Goal: Transaction & Acquisition: Purchase product/service

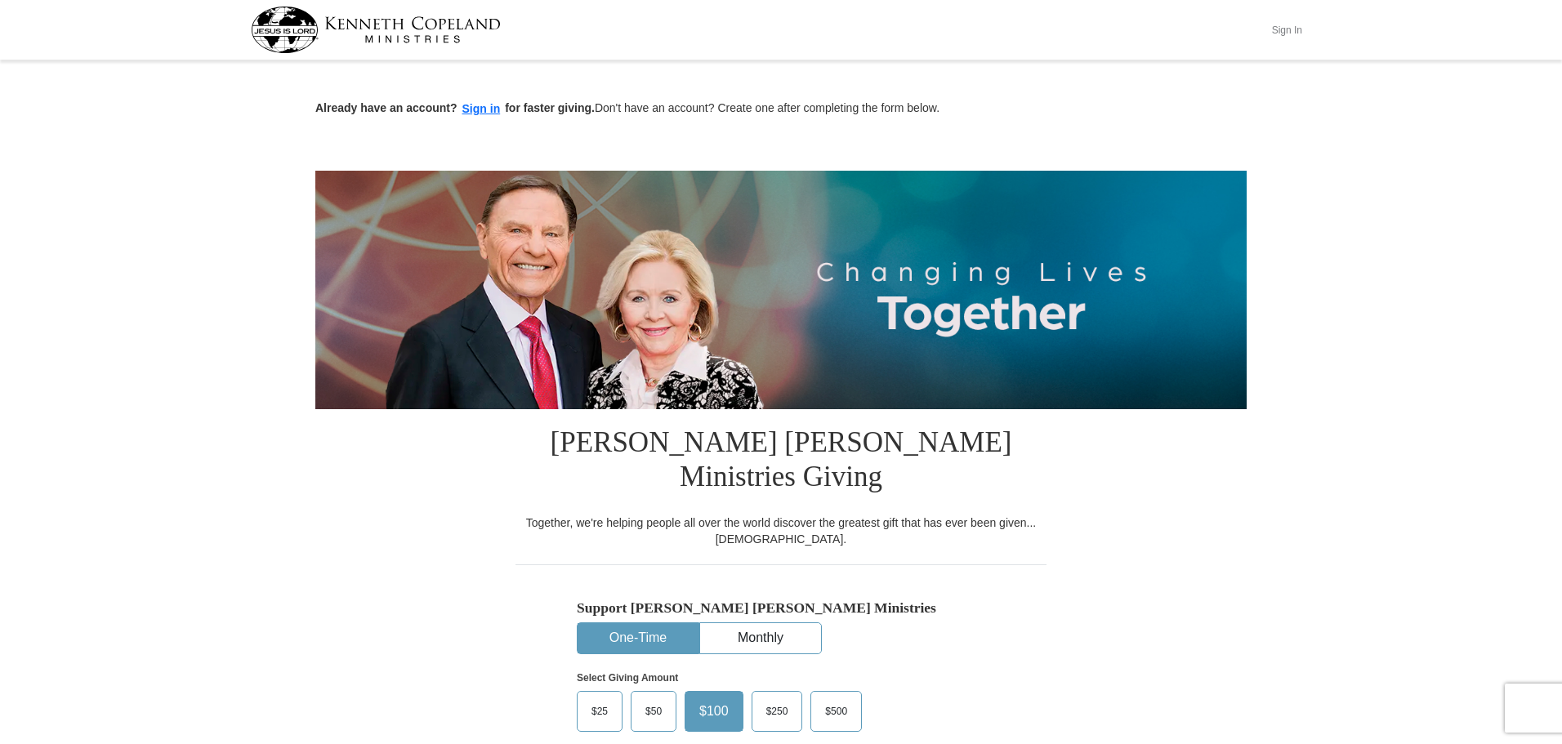
click at [1284, 26] on button "Sign In" at bounding box center [1286, 29] width 49 height 25
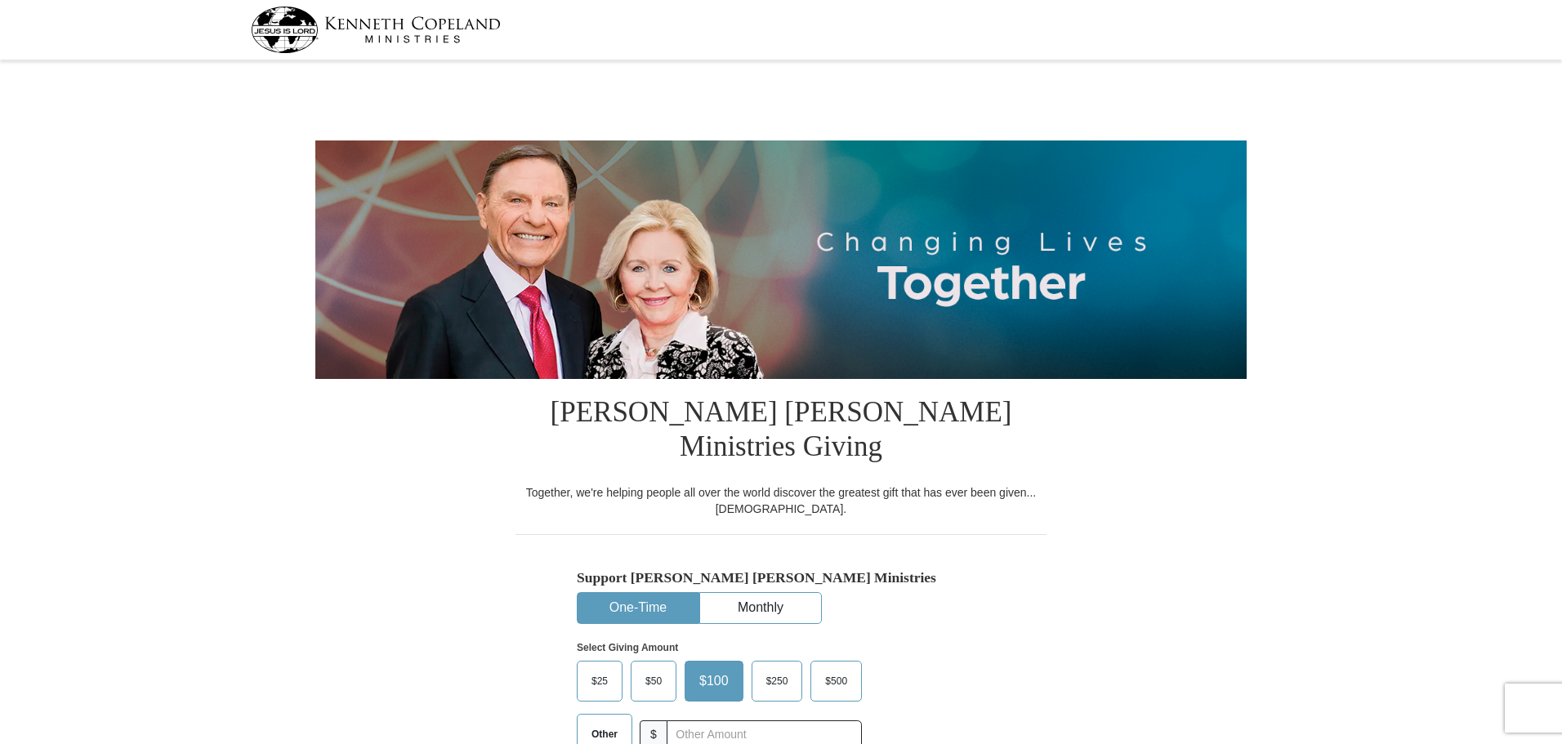
select select "CT"
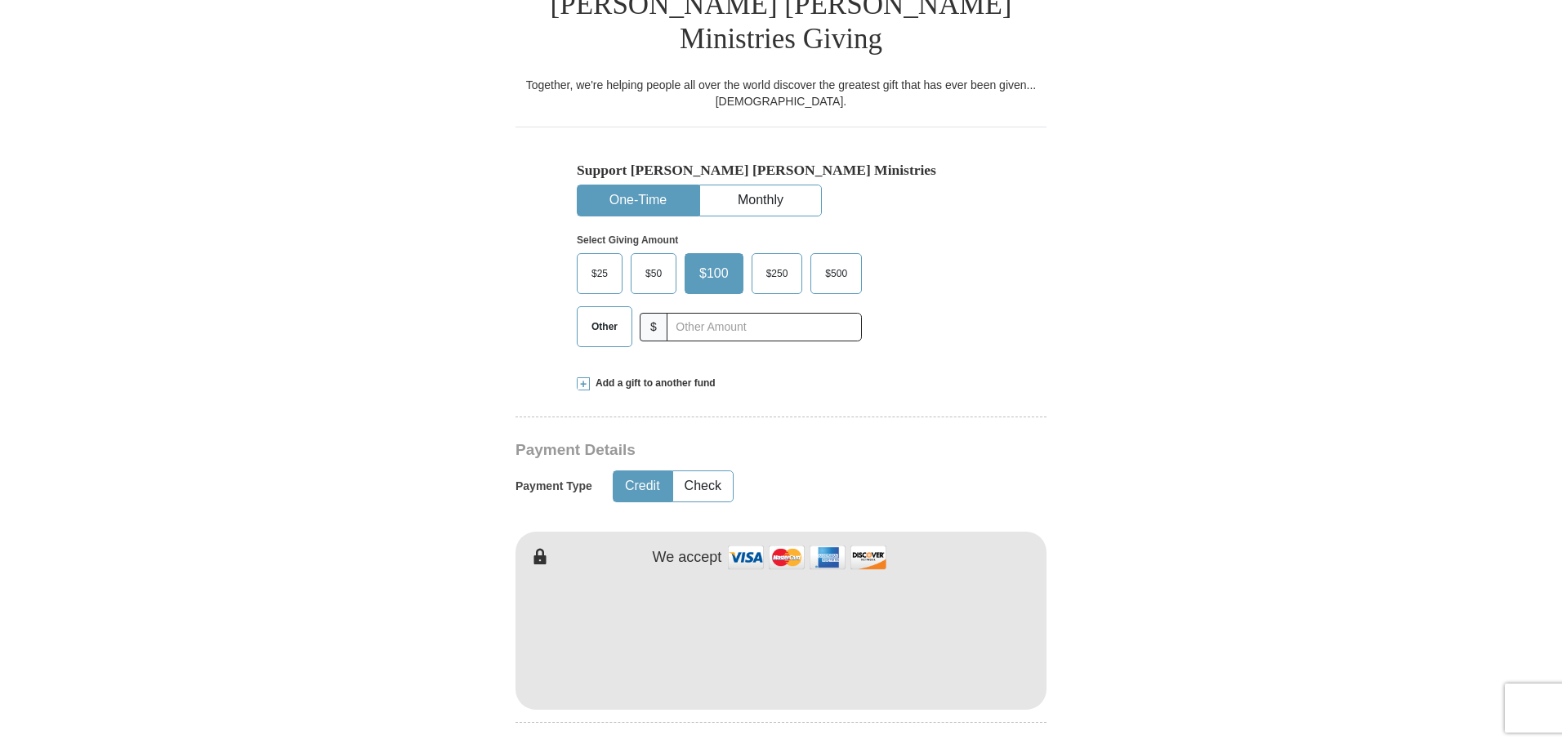
scroll to position [409, 0]
click at [711, 471] on button "Check" at bounding box center [703, 486] width 60 height 30
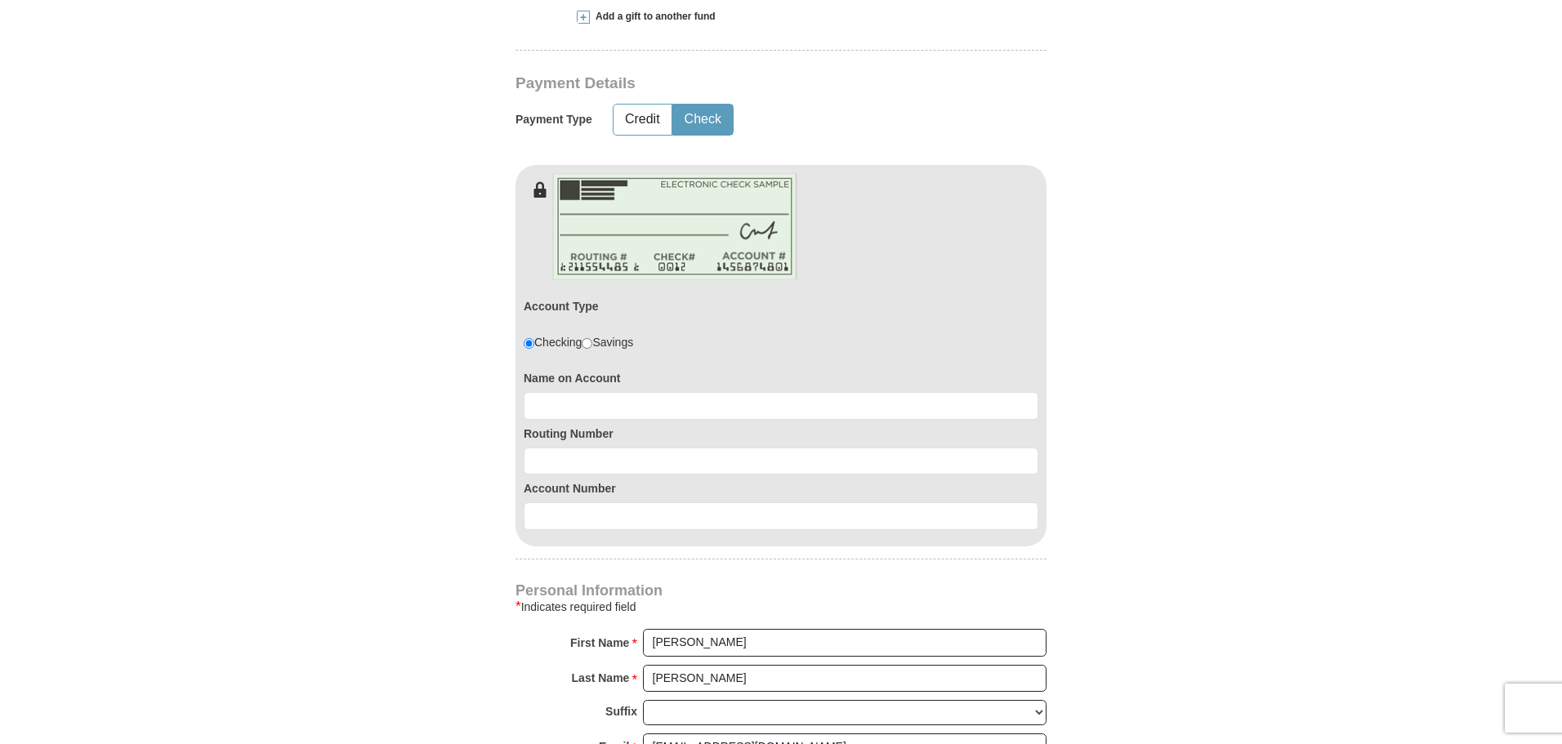
scroll to position [654, 0]
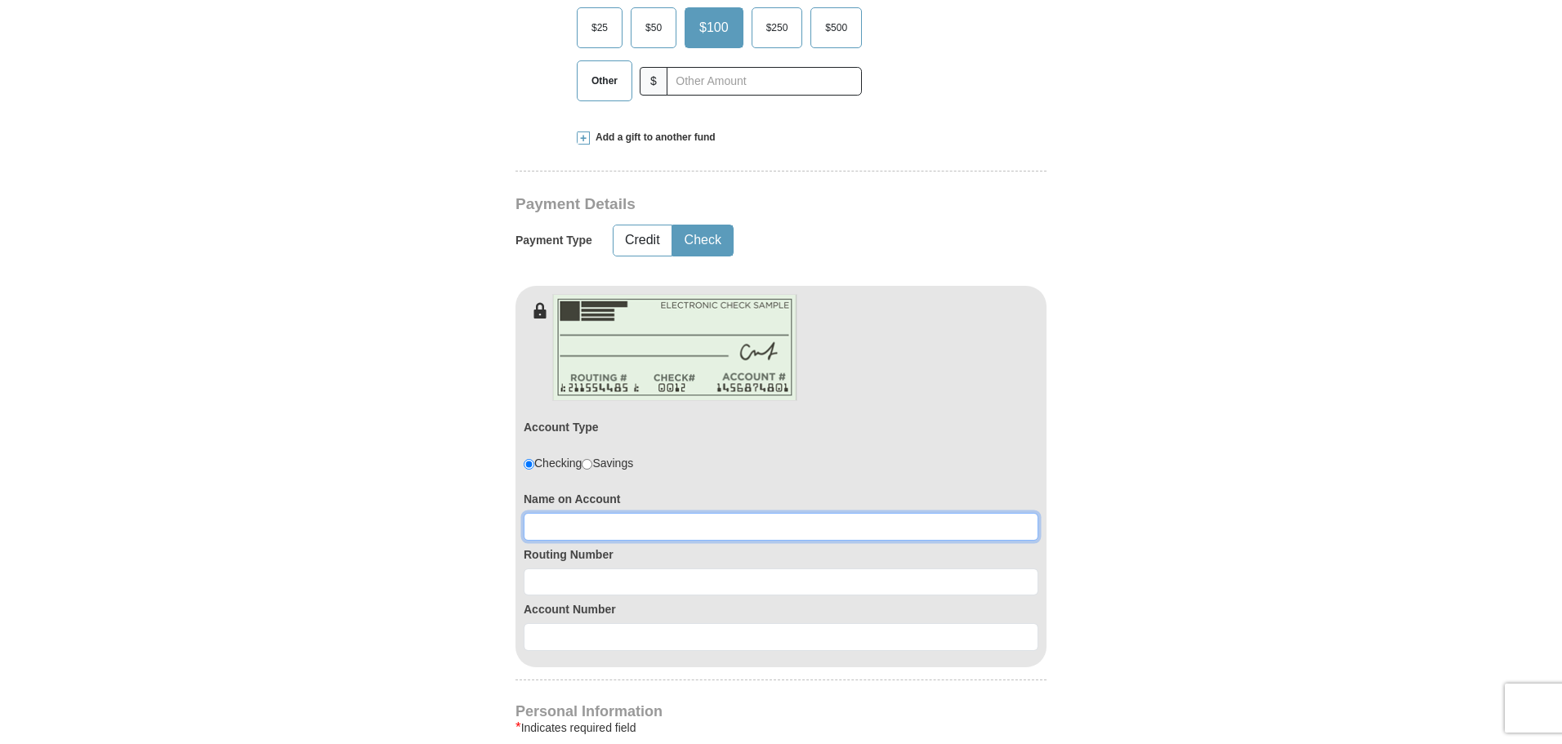
click at [564, 513] on input at bounding box center [781, 527] width 515 height 28
type input "karen bridenstine"
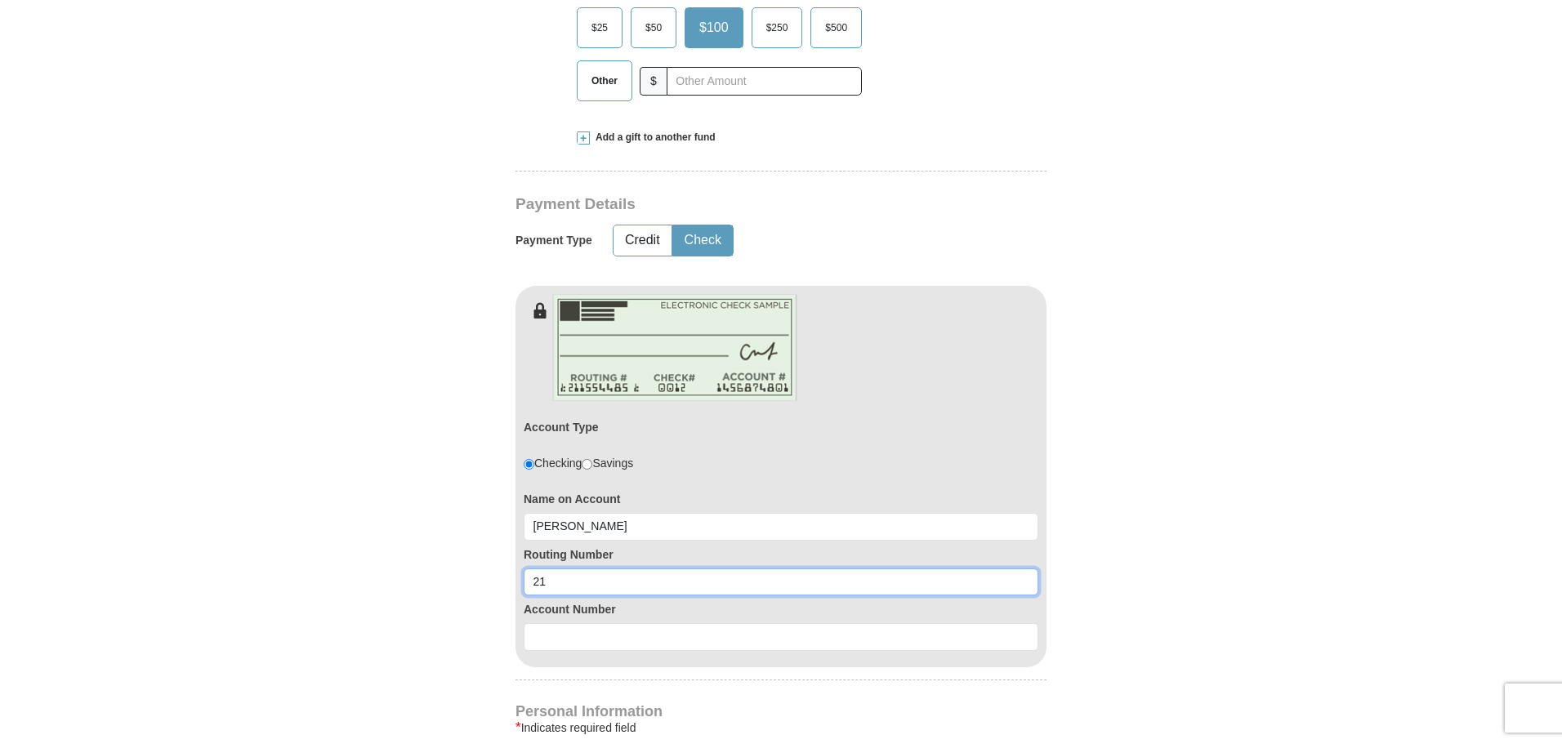
type input "2"
type input "211170208"
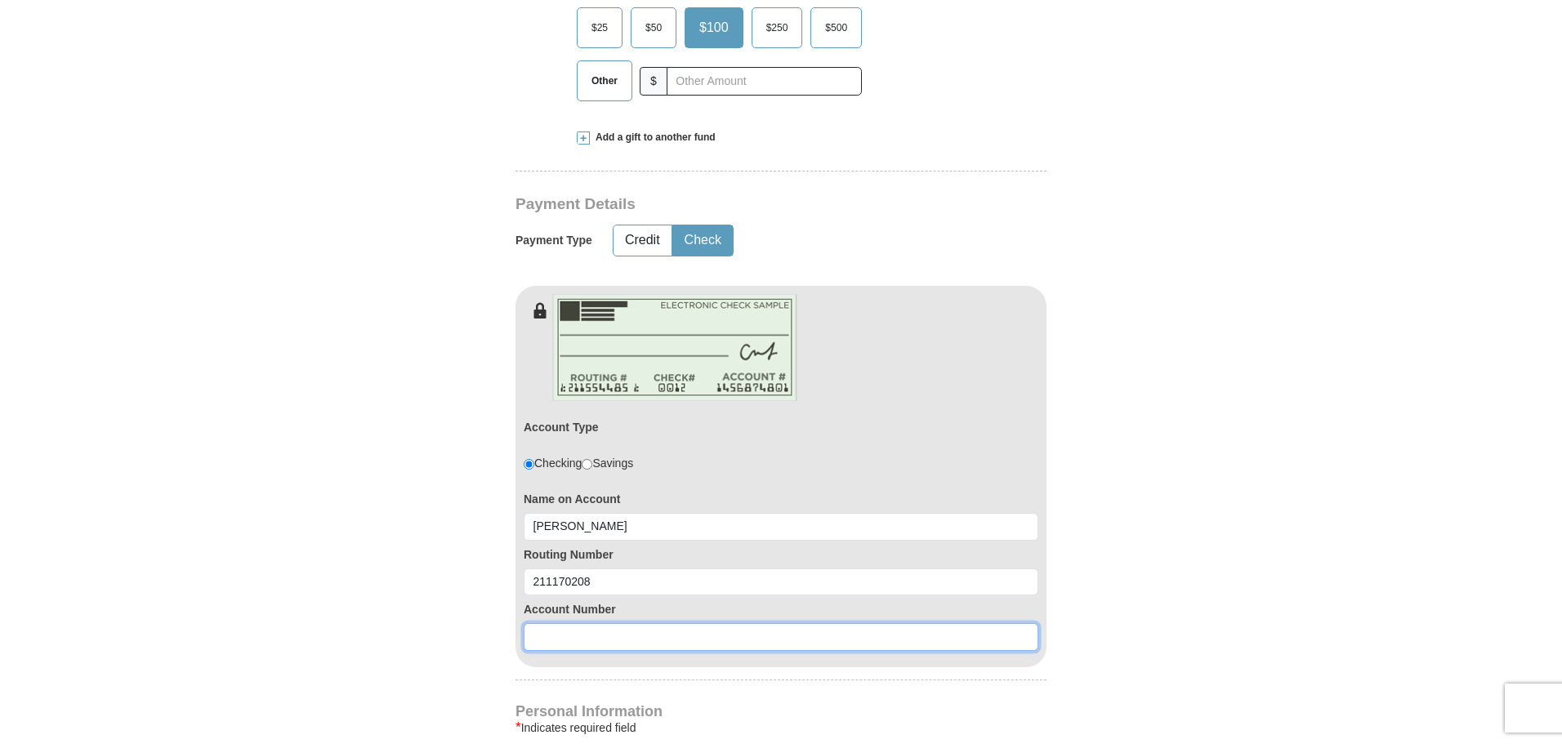
click at [562, 623] on input at bounding box center [781, 637] width 515 height 28
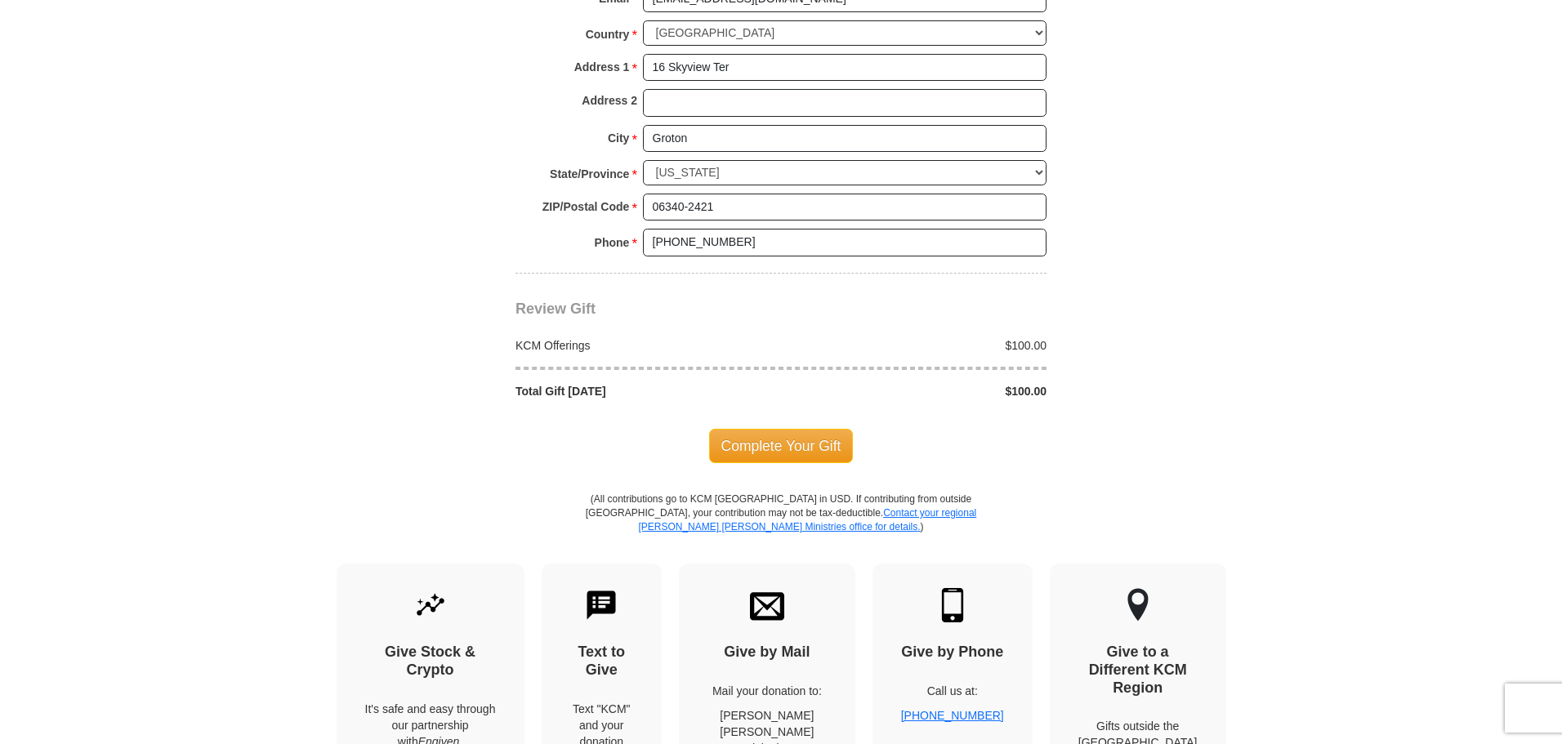
scroll to position [1634, 0]
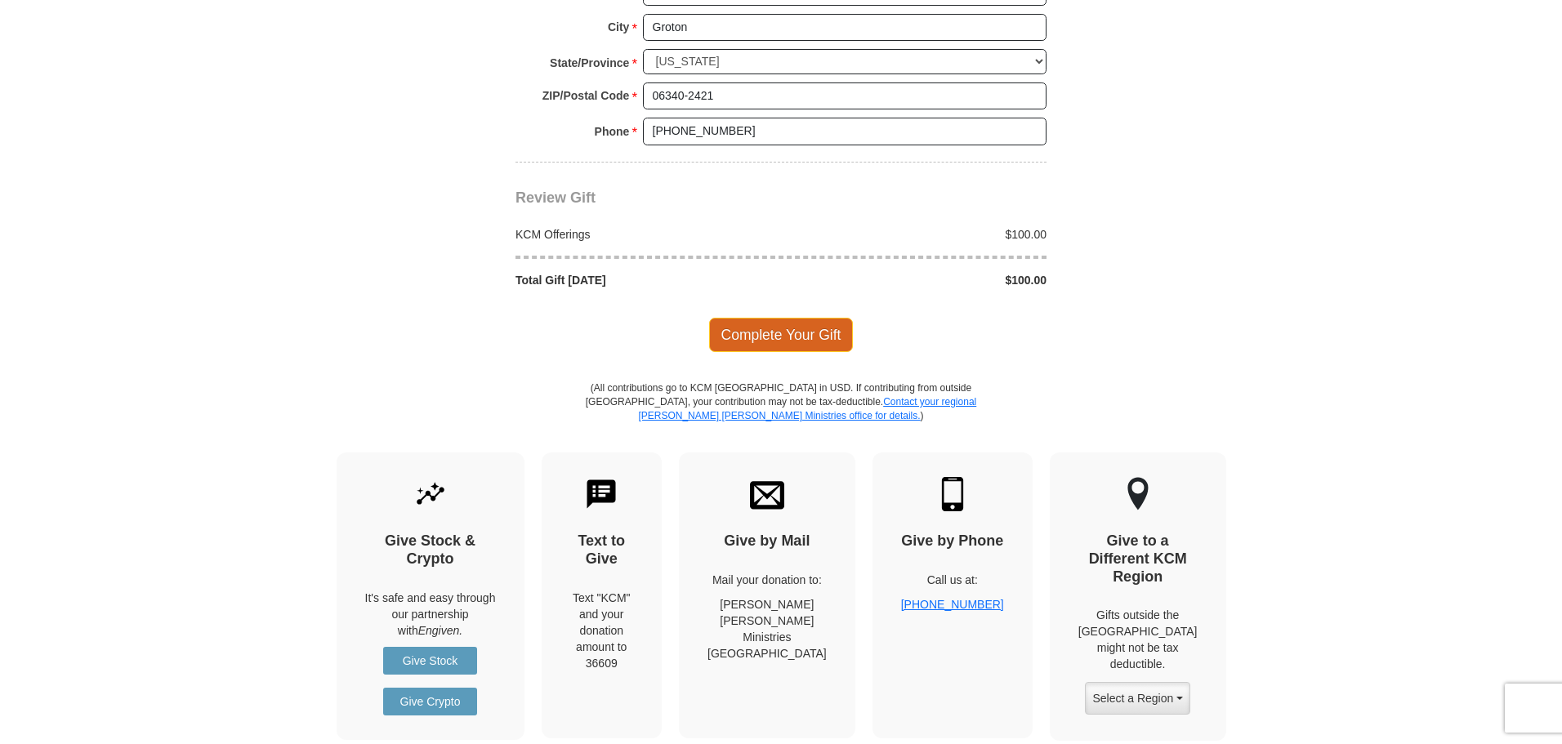
type input "1251680451"
click at [779, 318] on span "Complete Your Gift" at bounding box center [781, 335] width 145 height 34
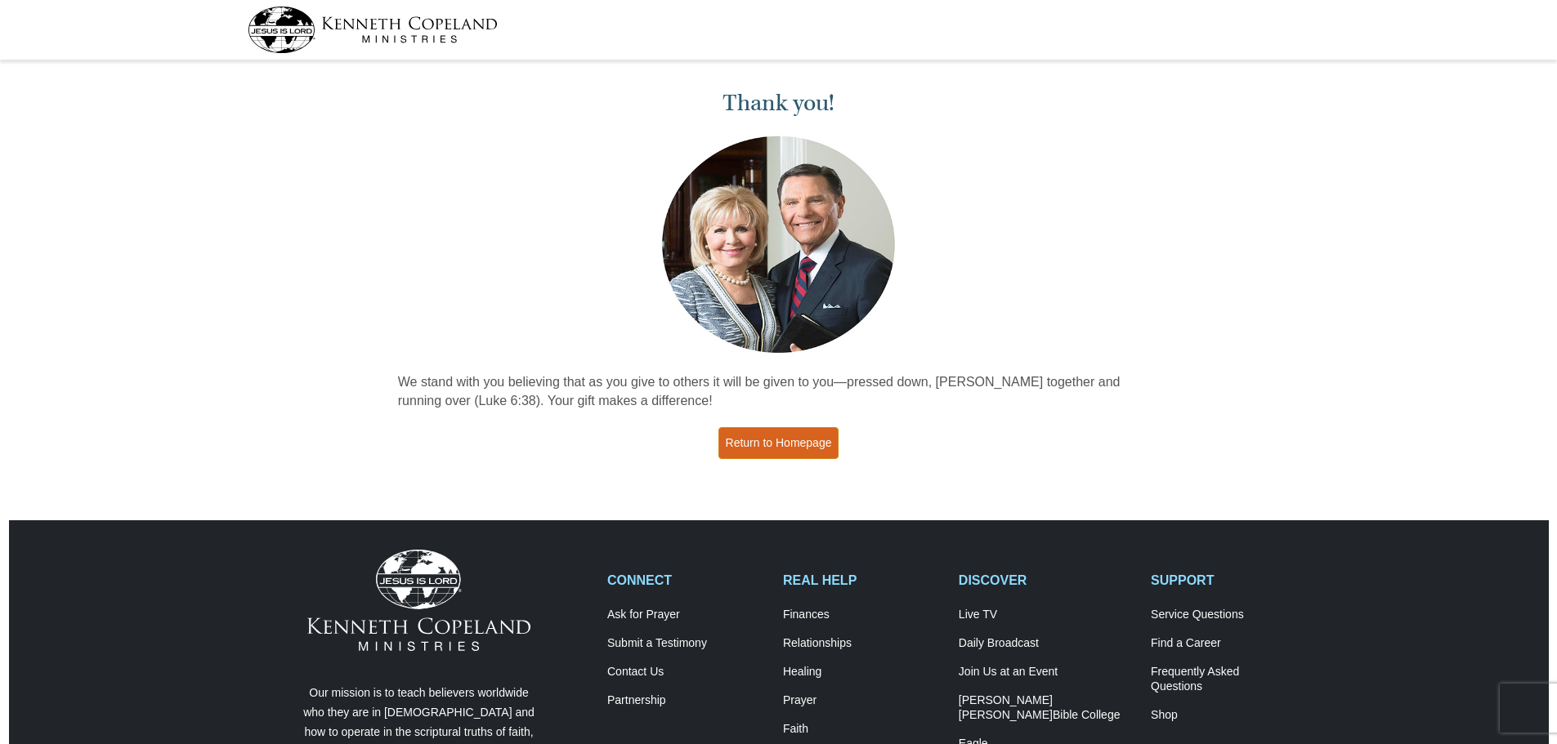
click at [781, 442] on link "Return to Homepage" at bounding box center [778, 443] width 121 height 32
